Goal: Task Accomplishment & Management: Use online tool/utility

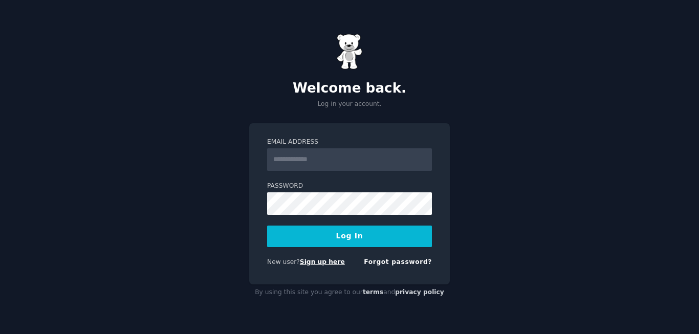
click at [317, 264] on link "Sign up here" at bounding box center [322, 261] width 45 height 7
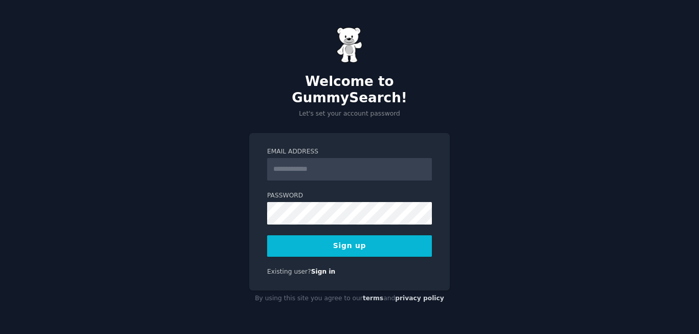
click at [432, 110] on p "Let's set your account password" at bounding box center [349, 114] width 201 height 9
click at [338, 170] on input "Email Address" at bounding box center [349, 169] width 165 height 23
type input "**********"
click at [371, 237] on button "Sign up" at bounding box center [349, 245] width 165 height 21
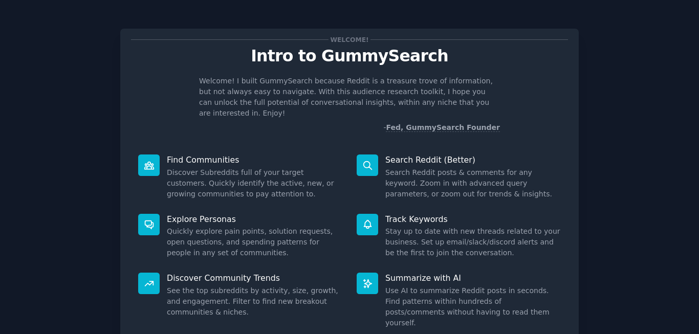
click at [429, 92] on p "Welcome! I built GummySearch because Reddit is a treasure trove of information,…" at bounding box center [349, 97] width 301 height 43
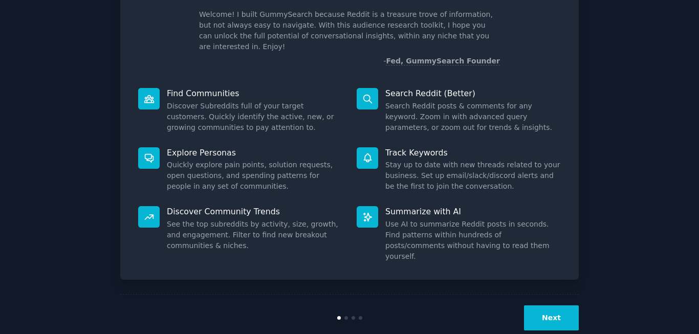
click at [548, 305] on button "Next" at bounding box center [551, 317] width 55 height 25
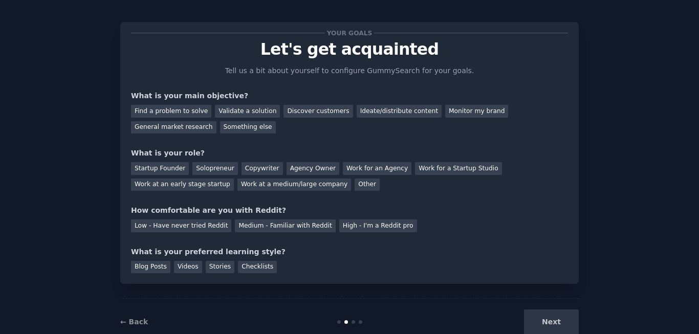
scroll to position [32, 0]
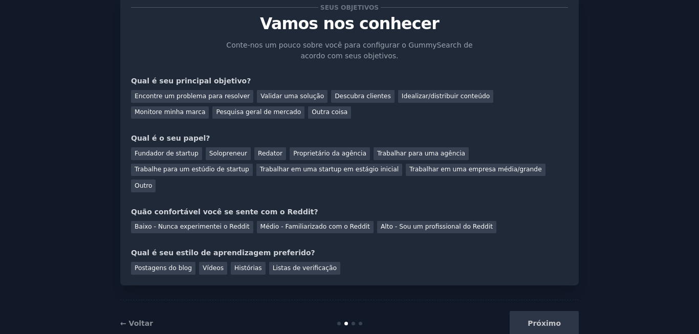
click at [280, 47] on font "Conte-nos um pouco sobre você para configurar o GummySearch de acordo com seus …" at bounding box center [349, 50] width 246 height 19
click at [214, 100] on div "Encontre um problema para resolver" at bounding box center [192, 96] width 122 height 13
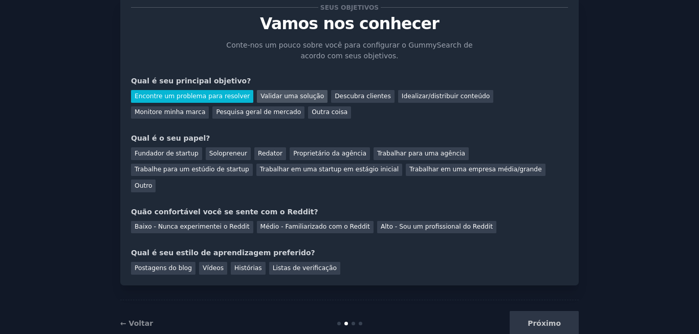
click at [274, 102] on div "Validar uma solução" at bounding box center [292, 96] width 71 height 13
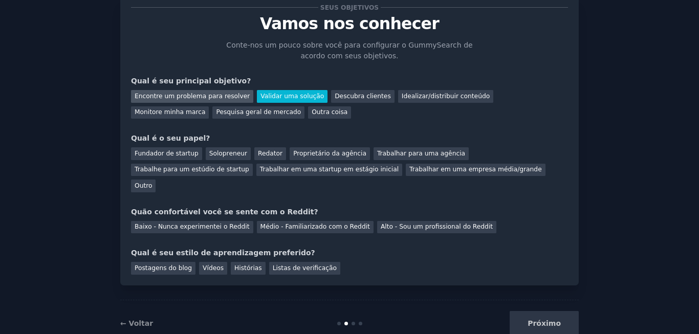
click at [211, 96] on font "Encontre um problema para resolver" at bounding box center [192, 96] width 115 height 7
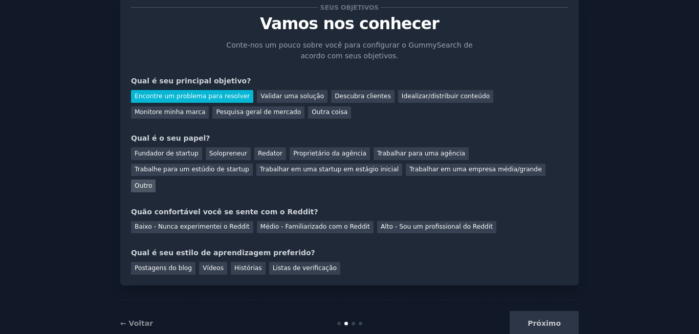
click at [152, 182] on font "Outro" at bounding box center [143, 185] width 17 height 7
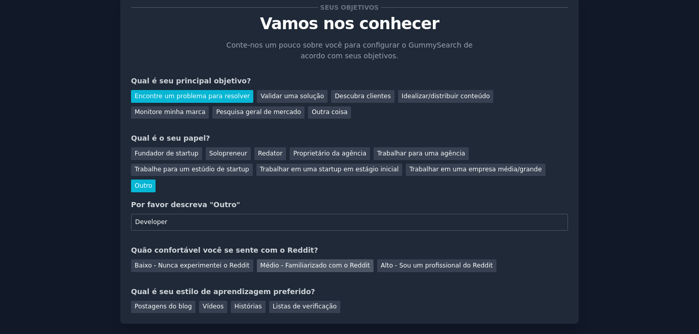
type input "Developer"
click at [327, 262] on font "Médio - Familiarizado com o Reddit" at bounding box center [315, 265] width 110 height 7
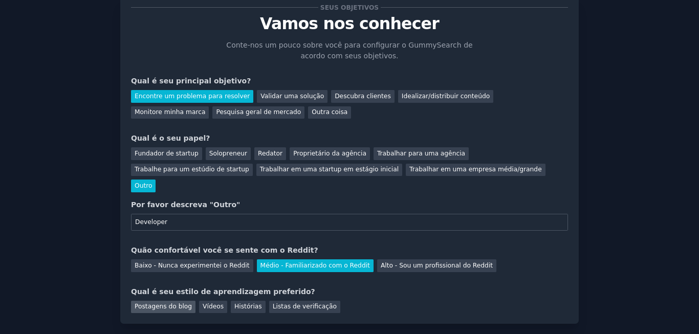
click at [157, 303] on font "Postagens do blog" at bounding box center [163, 306] width 57 height 7
drag, startPoint x: 190, startPoint y: 286, endPoint x: 199, endPoint y: 288, distance: 8.9
click at [199, 297] on div "Postagens do blog Vídeos Histórias Listas de verificação" at bounding box center [349, 305] width 437 height 16
click at [203, 303] on font "Vídeos" at bounding box center [213, 306] width 21 height 7
click at [158, 303] on font "Postagens do blog" at bounding box center [163, 306] width 57 height 7
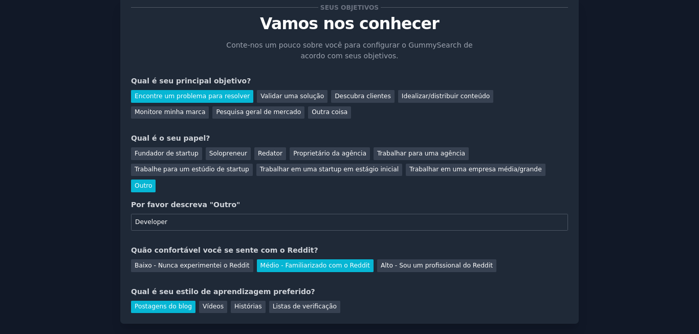
scroll to position [82, 0]
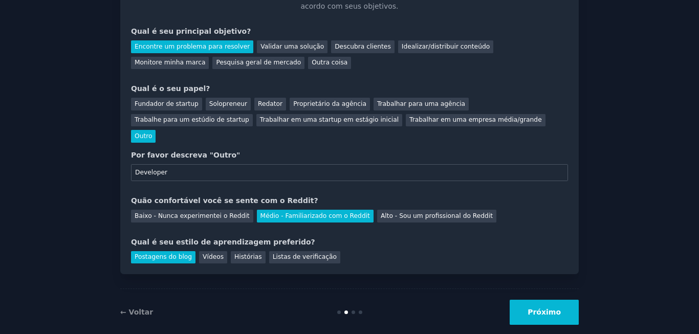
click at [552, 308] on font "Próximo" at bounding box center [544, 312] width 33 height 8
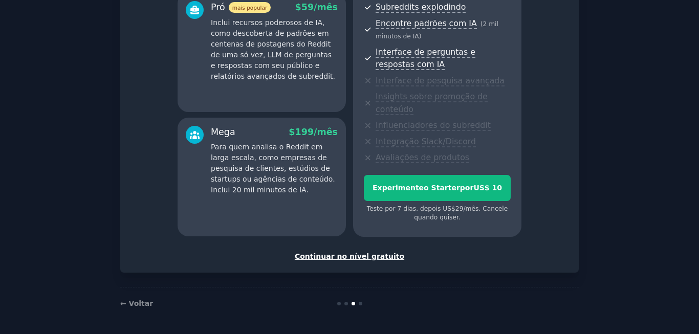
scroll to position [216, 0]
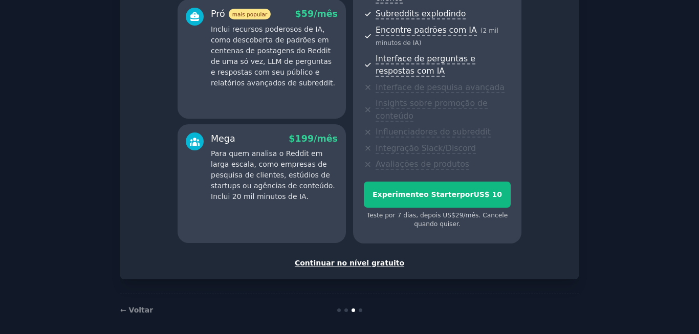
click at [354, 264] on font "Continuar no nível gratuito" at bounding box center [350, 263] width 110 height 8
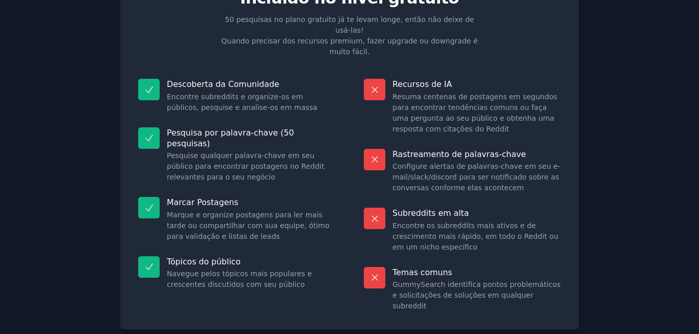
scroll to position [107, 0]
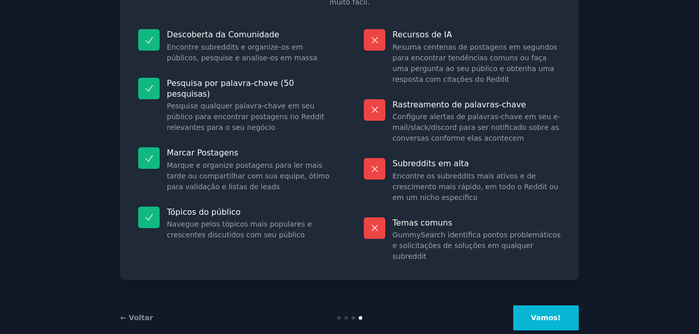
click at [546, 305] on button "Vamos!" at bounding box center [545, 317] width 65 height 25
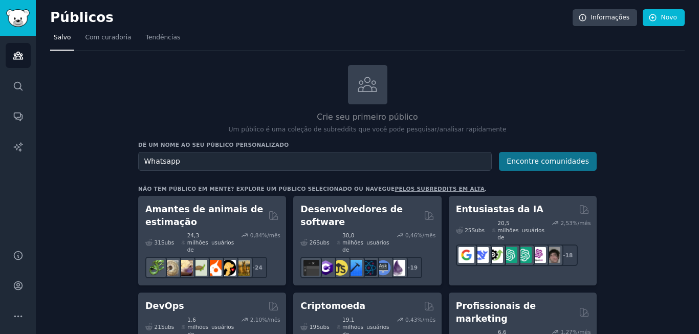
type input "Whatsapp"
click at [538, 158] on font "Encontre comunidades" at bounding box center [548, 161] width 82 height 8
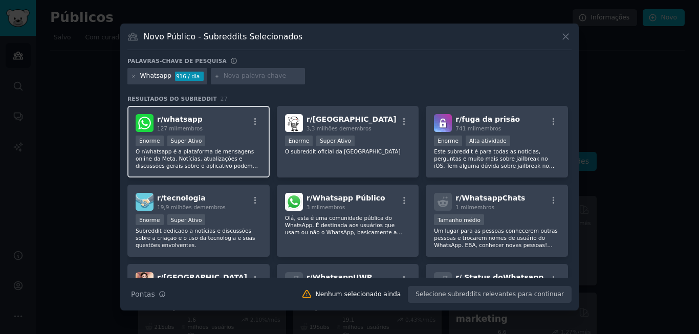
click at [253, 130] on div "r/ whatsapp 127 mil membros" at bounding box center [199, 123] width 126 height 18
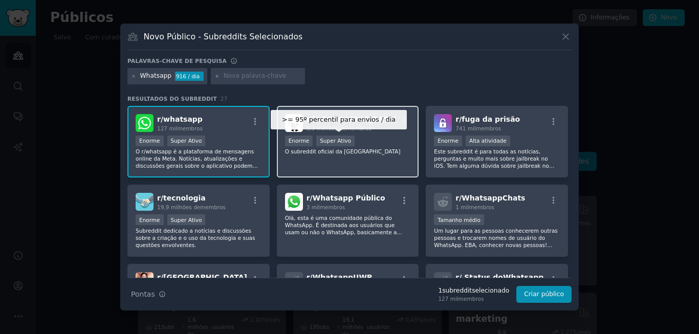
click at [337, 143] on font "Super Ativo" at bounding box center [335, 141] width 31 height 6
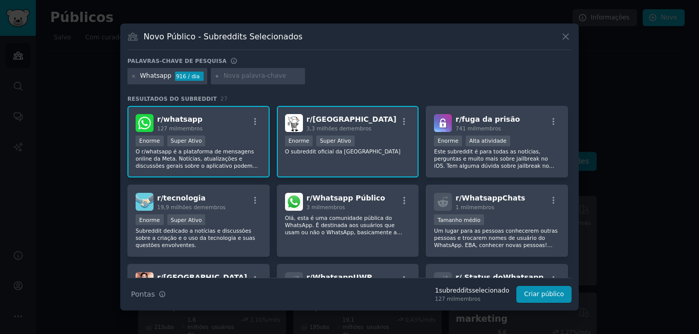
click at [327, 162] on div "r/ Índia 3,3 milhões de membros >= 95º percentil para envios / dia Enorme Super…" at bounding box center [348, 142] width 142 height 72
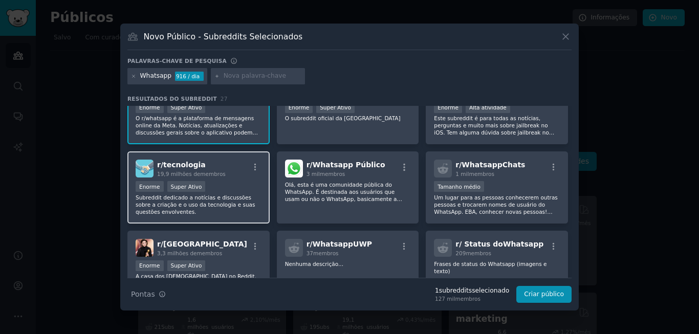
scroll to position [36, 0]
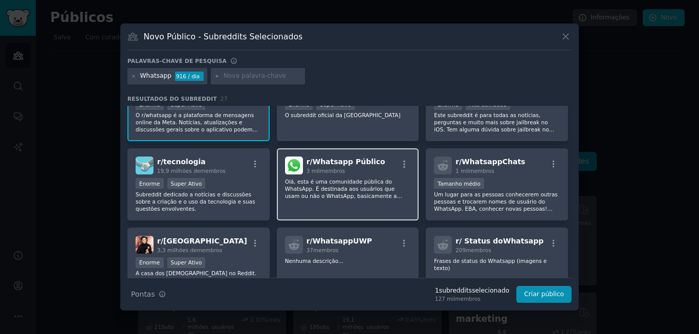
click at [306, 210] on div "r/ Whatsapp Público 3 mil membros Olá, esta é uma comunidade pública do WhatsAp…" at bounding box center [348, 184] width 142 height 72
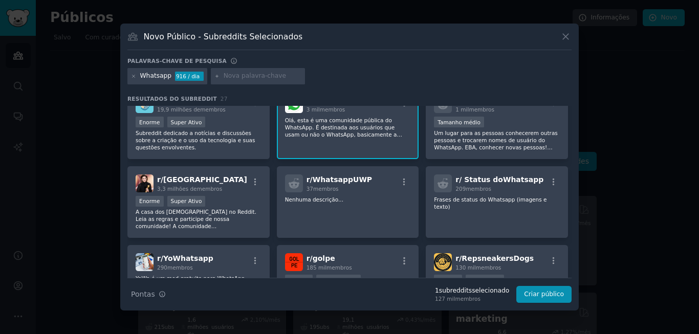
scroll to position [91, 0]
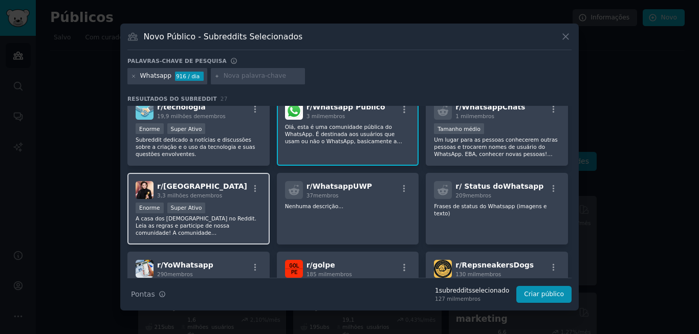
click at [234, 220] on font "A casa dos [DEMOGRAPHIC_DATA] no Reddit. Leia as regras e participe de nossa co…" at bounding box center [198, 243] width 124 height 56
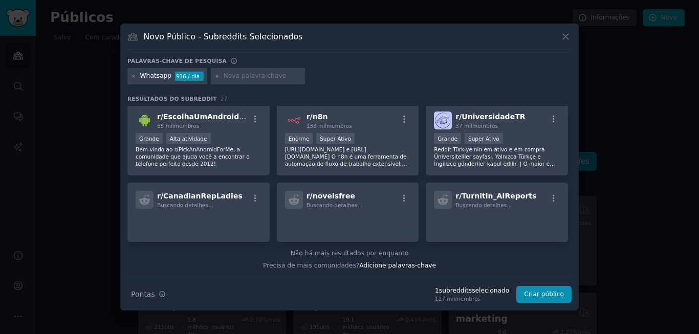
scroll to position [553, 0]
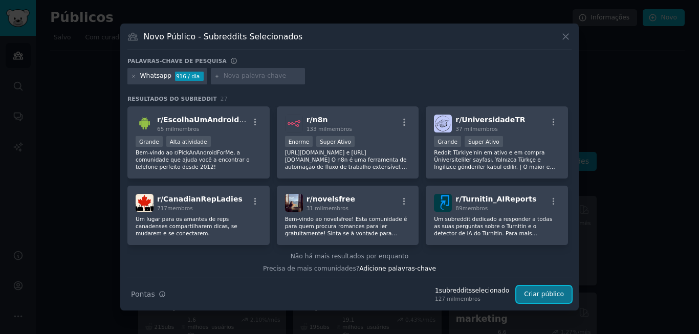
click at [550, 295] on font "Criar público" at bounding box center [544, 294] width 40 height 7
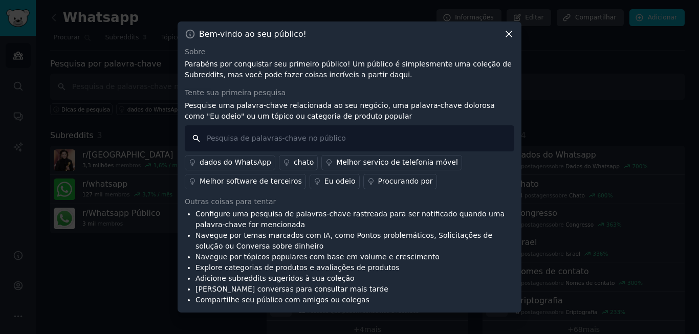
click at [407, 146] on input "text" at bounding box center [350, 138] width 330 height 26
click at [504, 38] on icon at bounding box center [509, 34] width 11 height 11
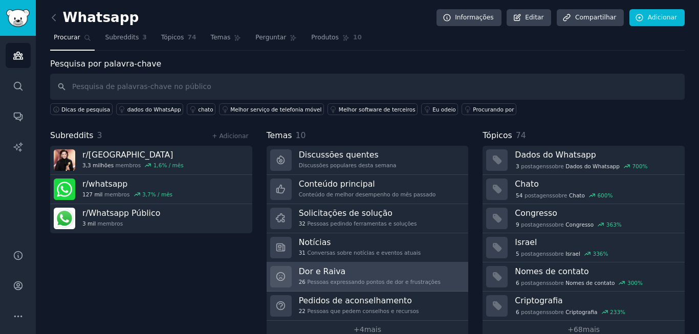
click at [340, 270] on font "Dor e Raiva" at bounding box center [322, 272] width 47 height 10
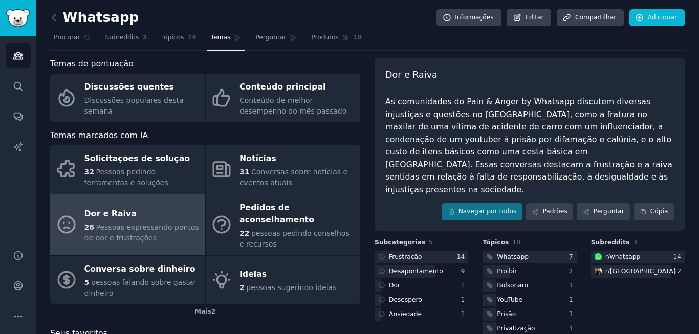
scroll to position [8, 0]
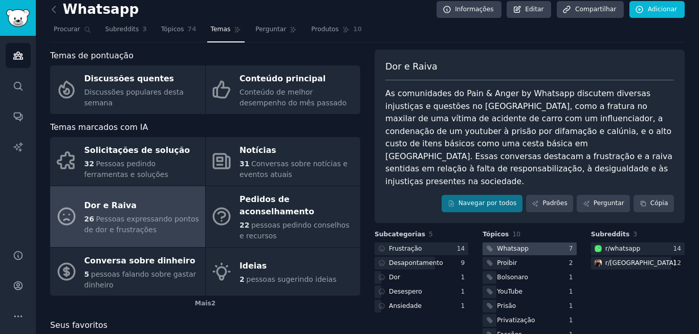
click at [521, 243] on div "Whatsapp" at bounding box center [507, 249] width 48 height 13
